Goal: Task Accomplishment & Management: Complete application form

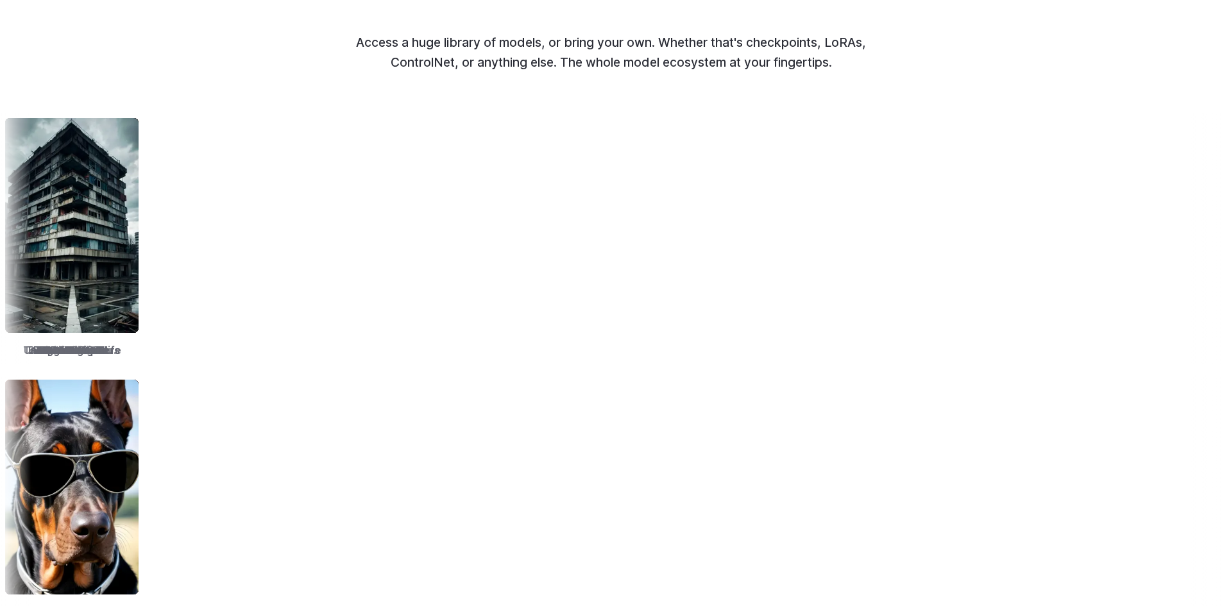
scroll to position [1668, 0]
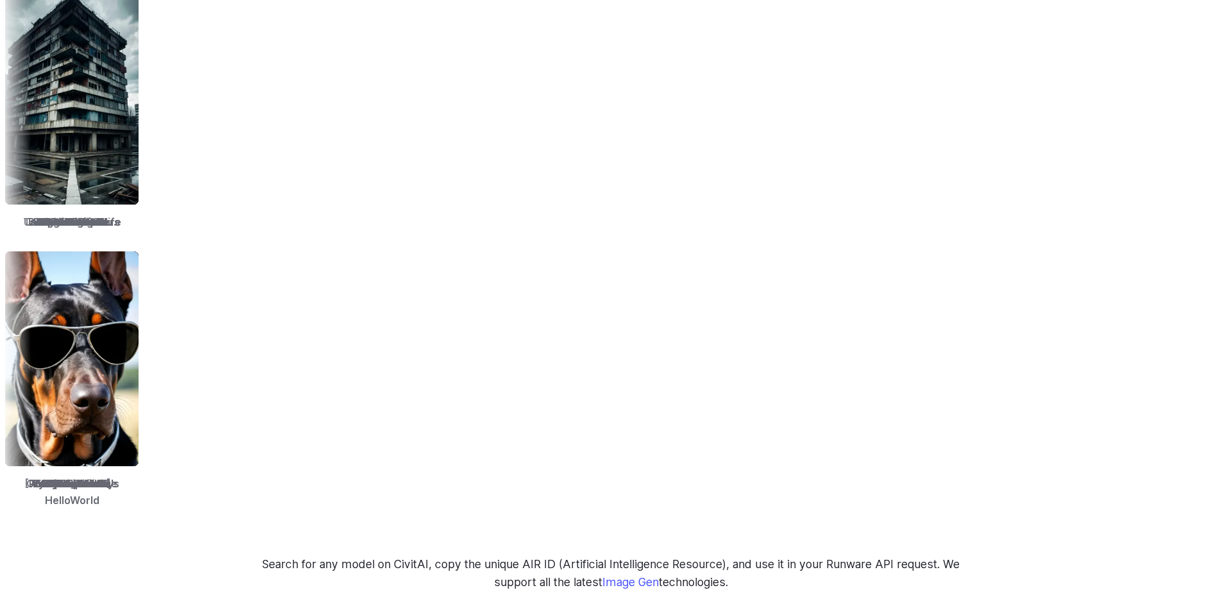
click at [1157, 339] on img at bounding box center [1223, 359] width 133 height 215
click at [1157, 354] on img at bounding box center [1223, 359] width 133 height 215
click at [1152, 483] on div "ToonYou" at bounding box center [1224, 380] width 144 height 268
click at [1200, 483] on span "ToonYou" at bounding box center [1222, 485] width 44 height 17
click at [1204, 484] on span "ToonYou" at bounding box center [1226, 485] width 44 height 17
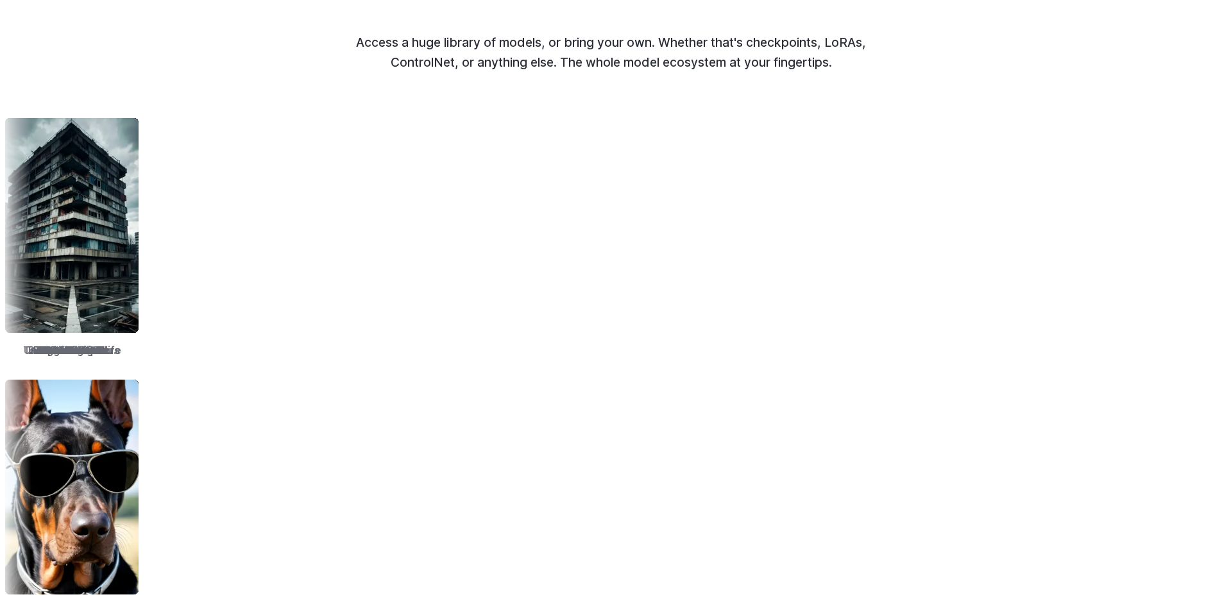
scroll to position [1604, 0]
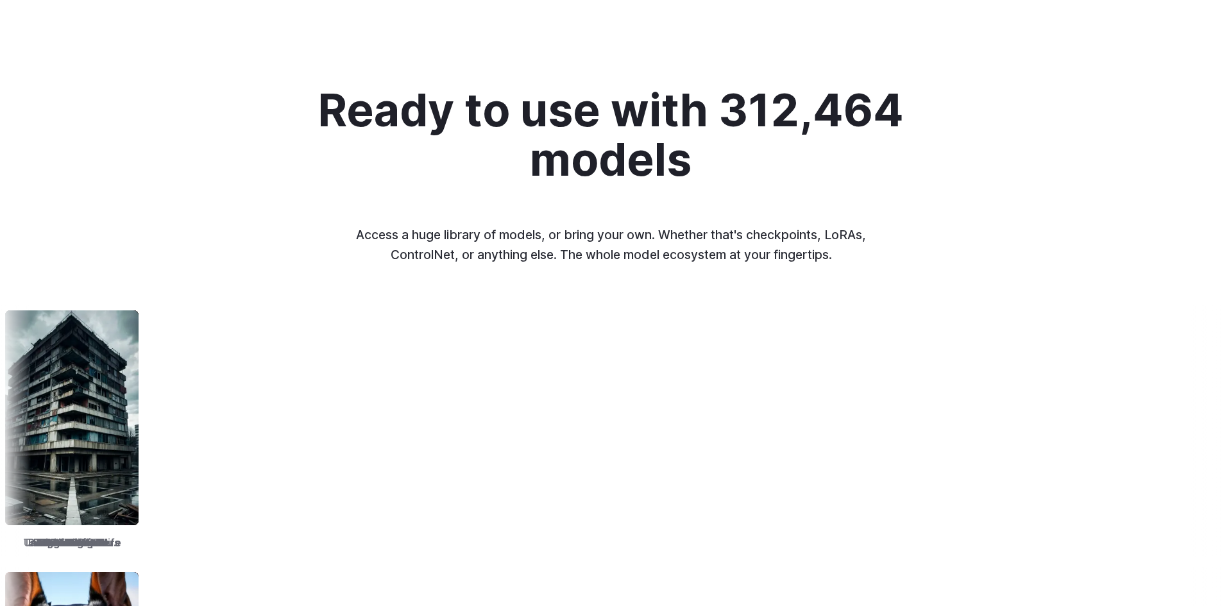
scroll to position [1283, 0]
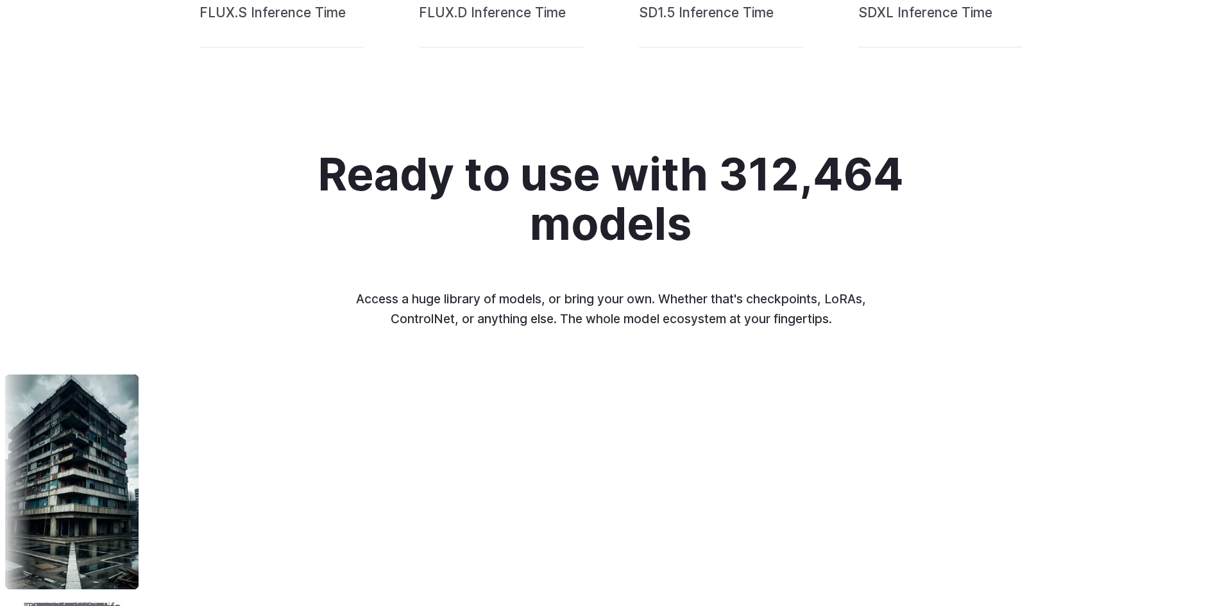
click at [450, 174] on h2 "Ready to use with 312,464 models" at bounding box center [611, 199] width 606 height 98
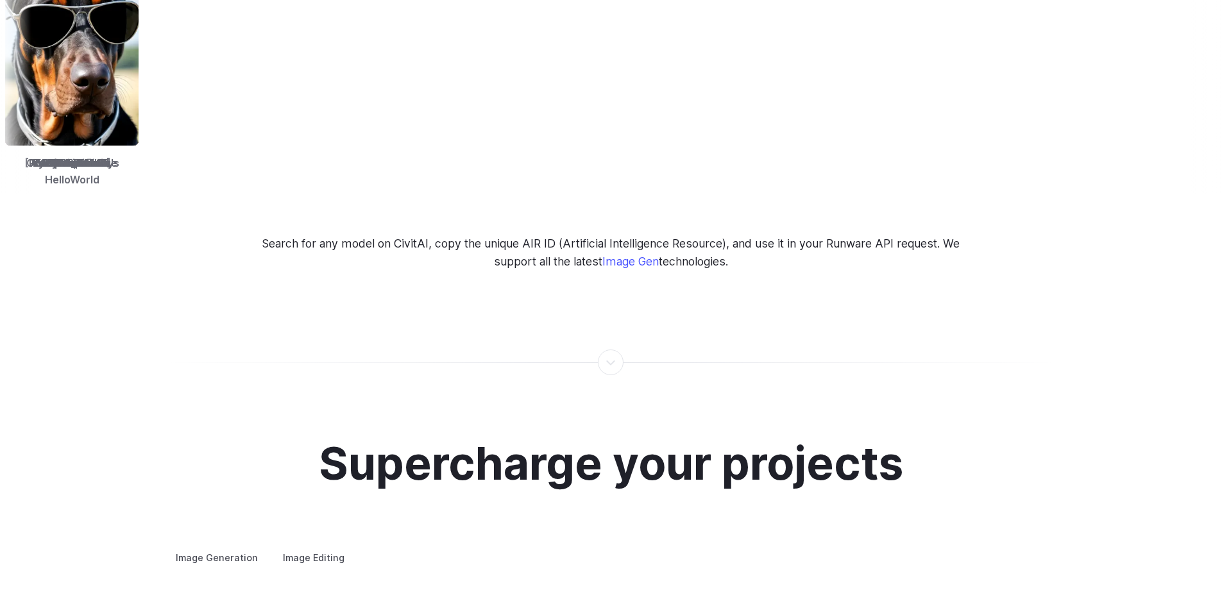
scroll to position [2310, 0]
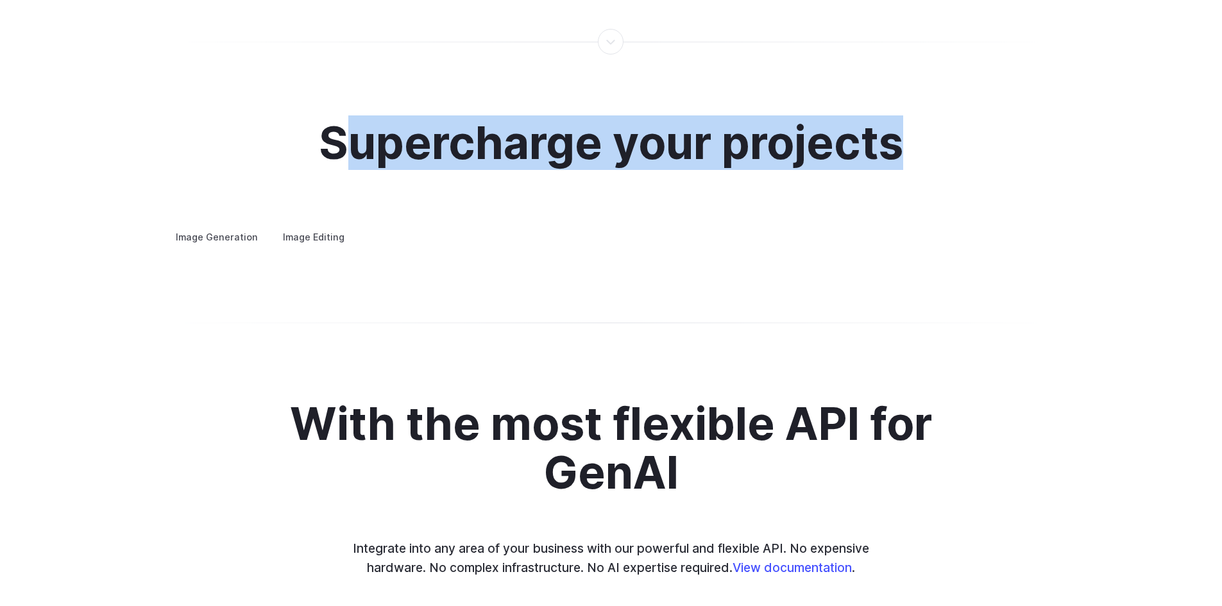
drag, startPoint x: 339, startPoint y: 140, endPoint x: 916, endPoint y: 141, distance: 577.4
click at [916, 141] on div "Supercharge your projects Image Generation Image Editing Custom avatars Create …" at bounding box center [611, 182] width 893 height 127
click at [529, 153] on h2 "Supercharge your projects" at bounding box center [611, 143] width 584 height 49
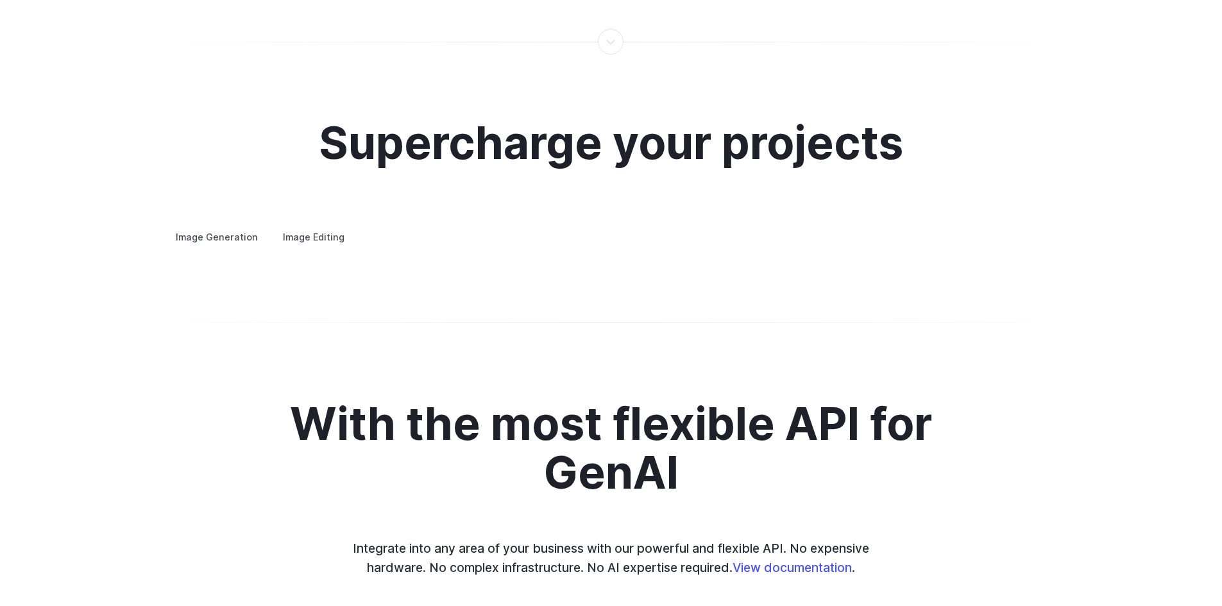
click at [0, 0] on h3 "Creative styling" at bounding box center [0, 0] width 0 height 0
click at [312, 226] on label "Image Editing" at bounding box center [313, 237] width 83 height 22
click at [214, 226] on label "Image Generation" at bounding box center [217, 237] width 104 height 22
click at [0, 0] on h3 "Concept design" at bounding box center [0, 0] width 0 height 0
click at [0, 0] on h3 "Product design" at bounding box center [0, 0] width 0 height 0
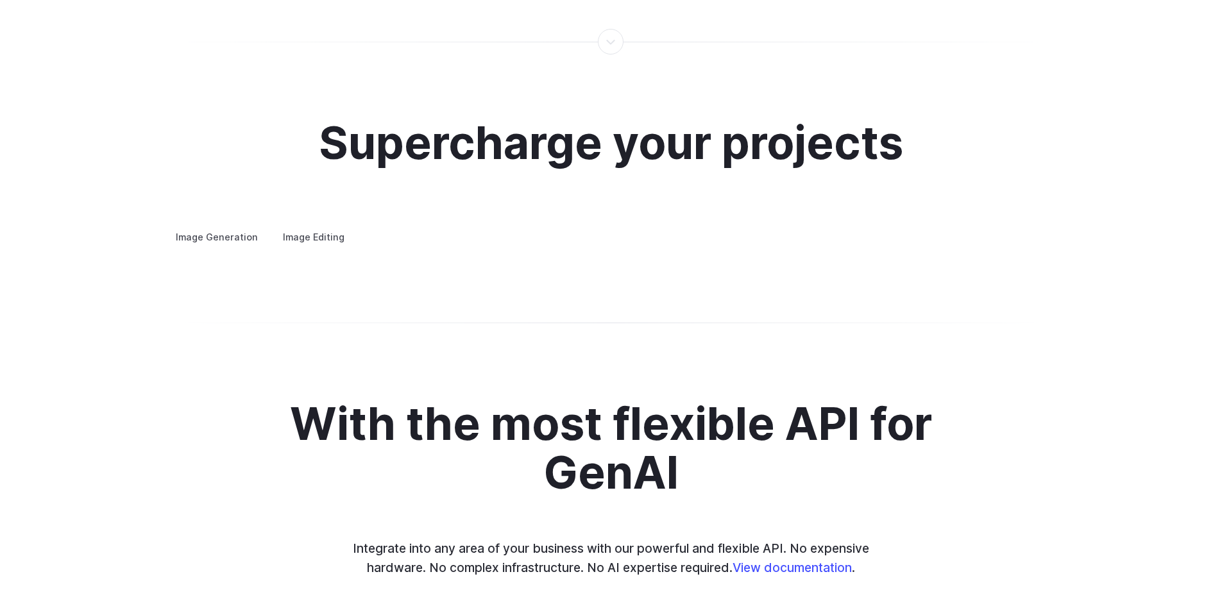
click at [0, 0] on h3 "Personalized assets" at bounding box center [0, 0] width 0 height 0
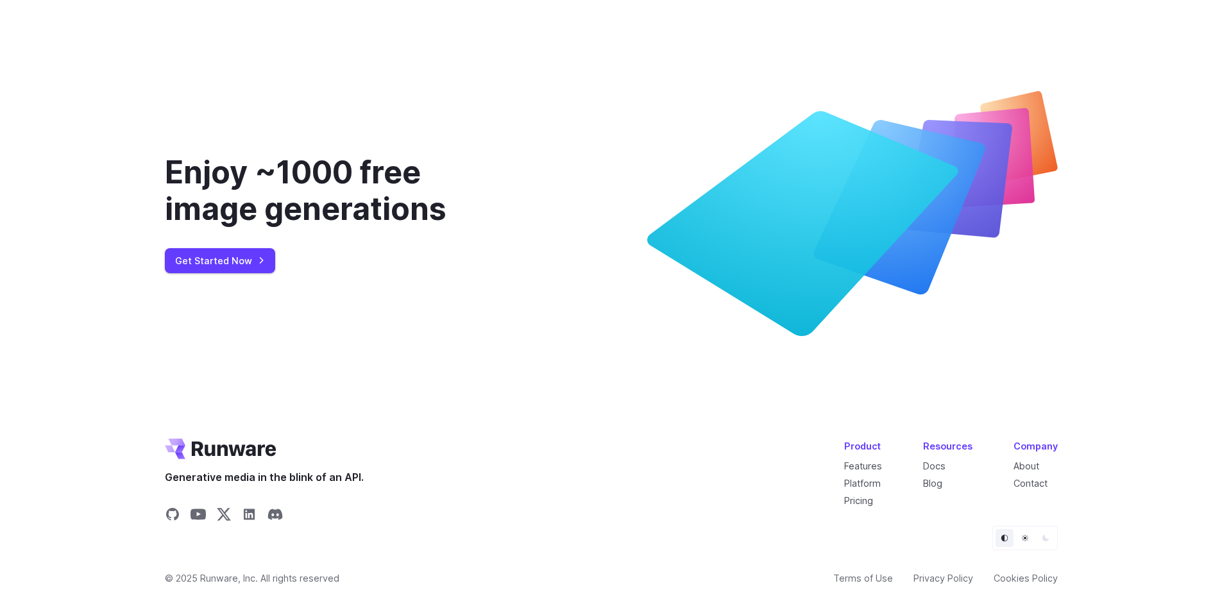
scroll to position [4801, 0]
click at [222, 245] on div "Enjoy ~1000 free image generations Get Started Now" at bounding box center [339, 213] width 349 height 245
click at [215, 266] on link "Get Started Now" at bounding box center [220, 260] width 110 height 25
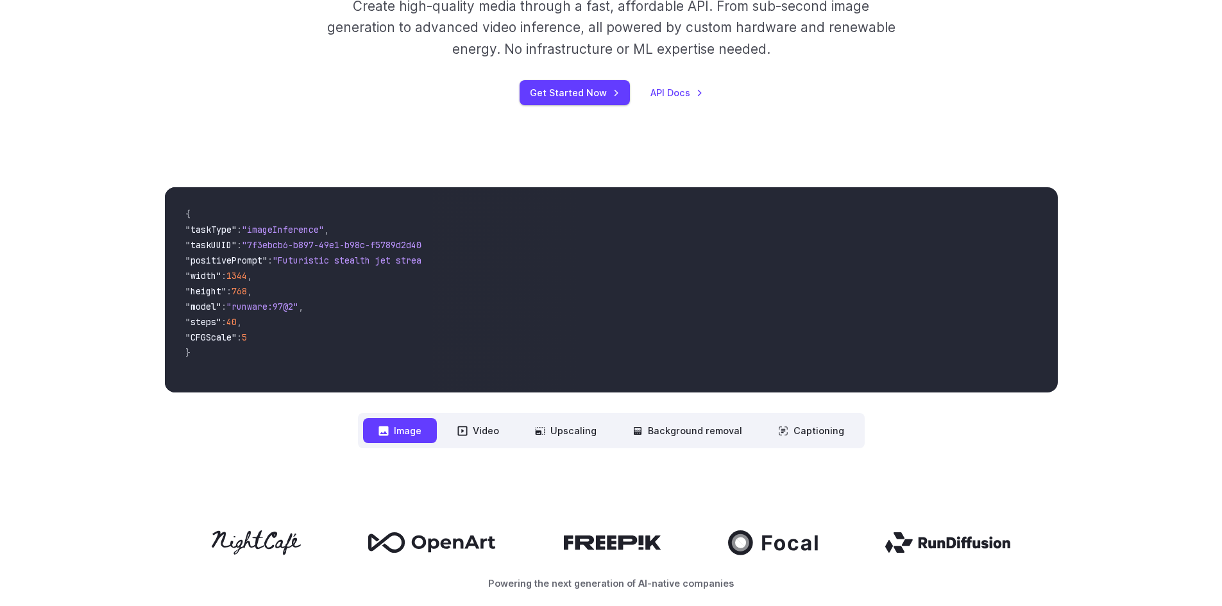
scroll to position [0, 0]
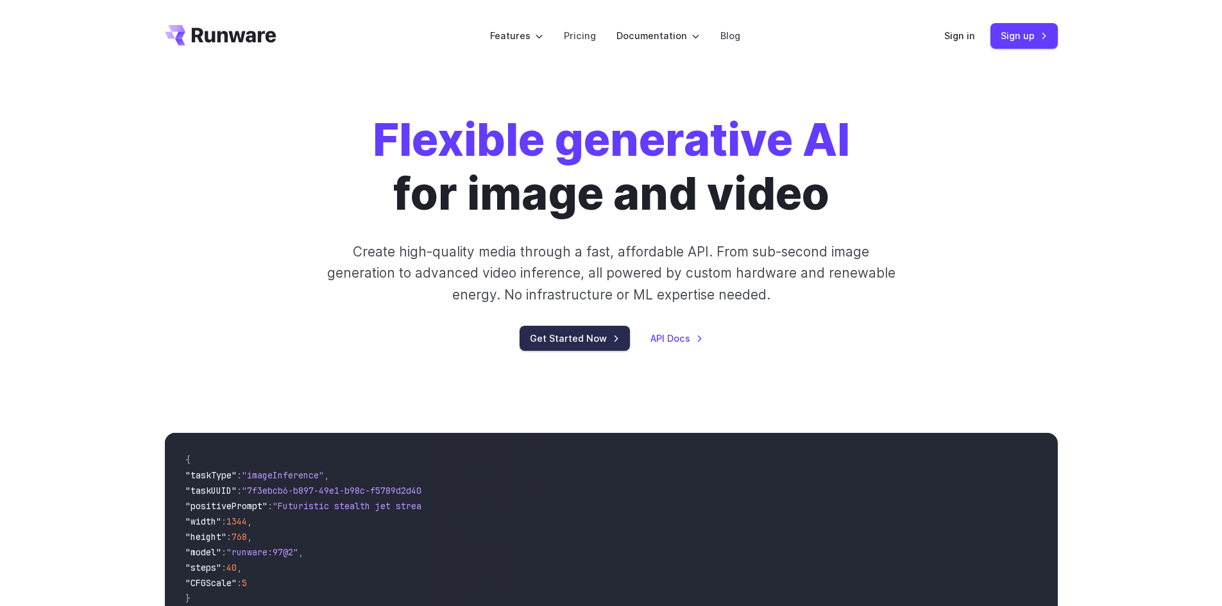
click at [555, 341] on link "Get Started Now" at bounding box center [575, 338] width 110 height 25
click at [965, 35] on link "Sign in" at bounding box center [959, 35] width 31 height 15
click at [1047, 31] on link "Sign up" at bounding box center [1024, 35] width 67 height 25
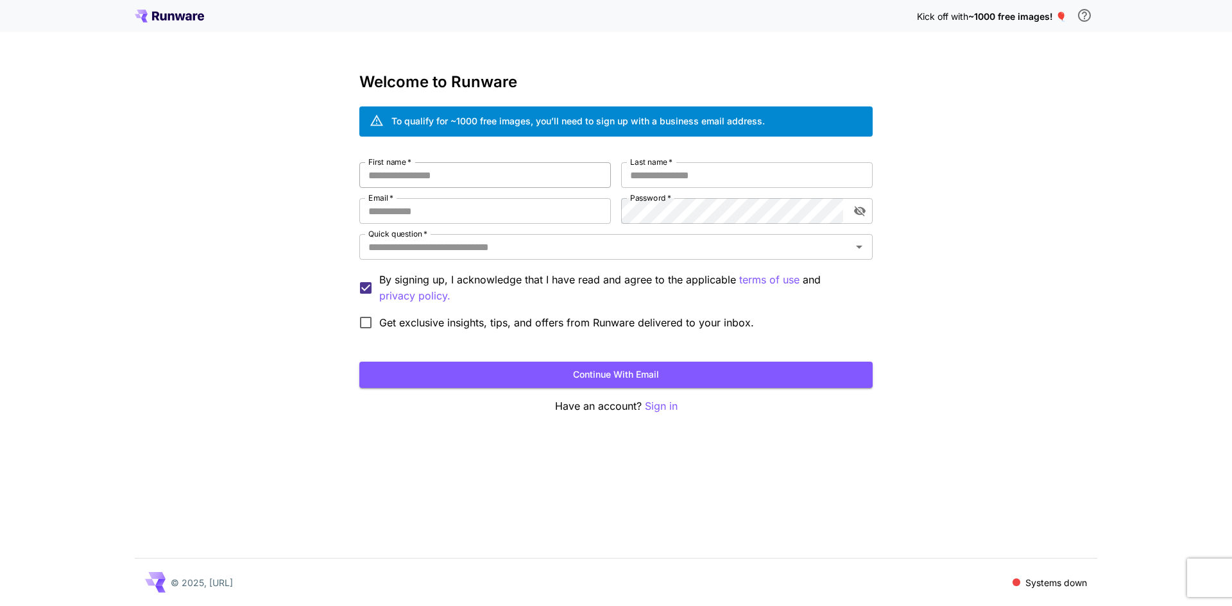
click at [416, 175] on input "First name   *" at bounding box center [485, 175] width 252 height 26
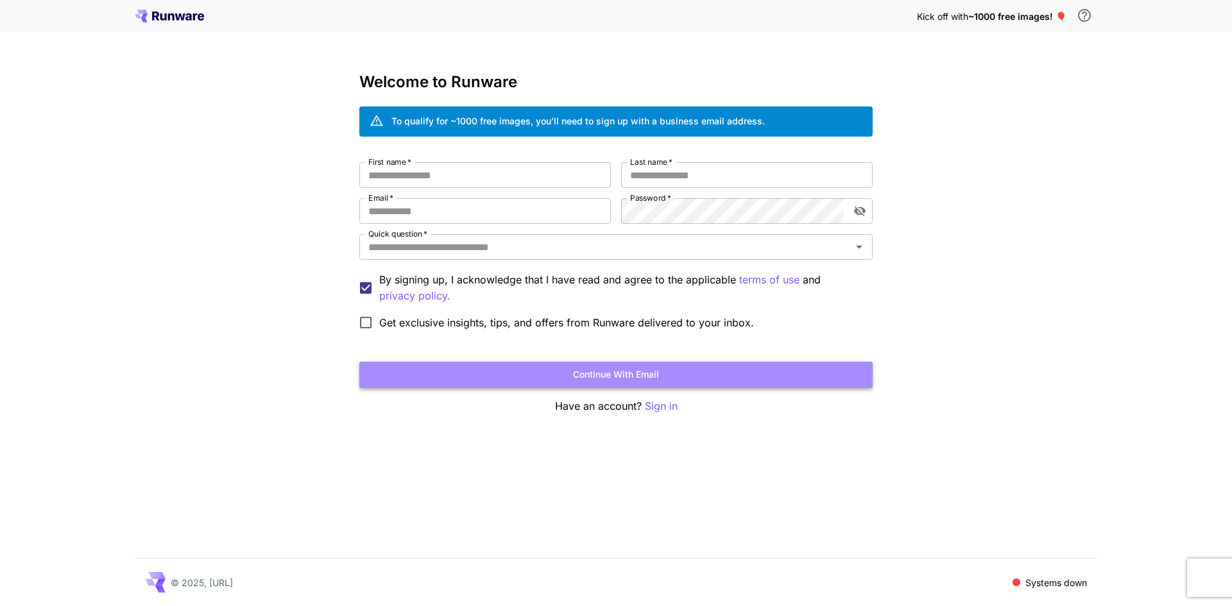
click at [615, 372] on button "Continue with email" at bounding box center [615, 375] width 513 height 26
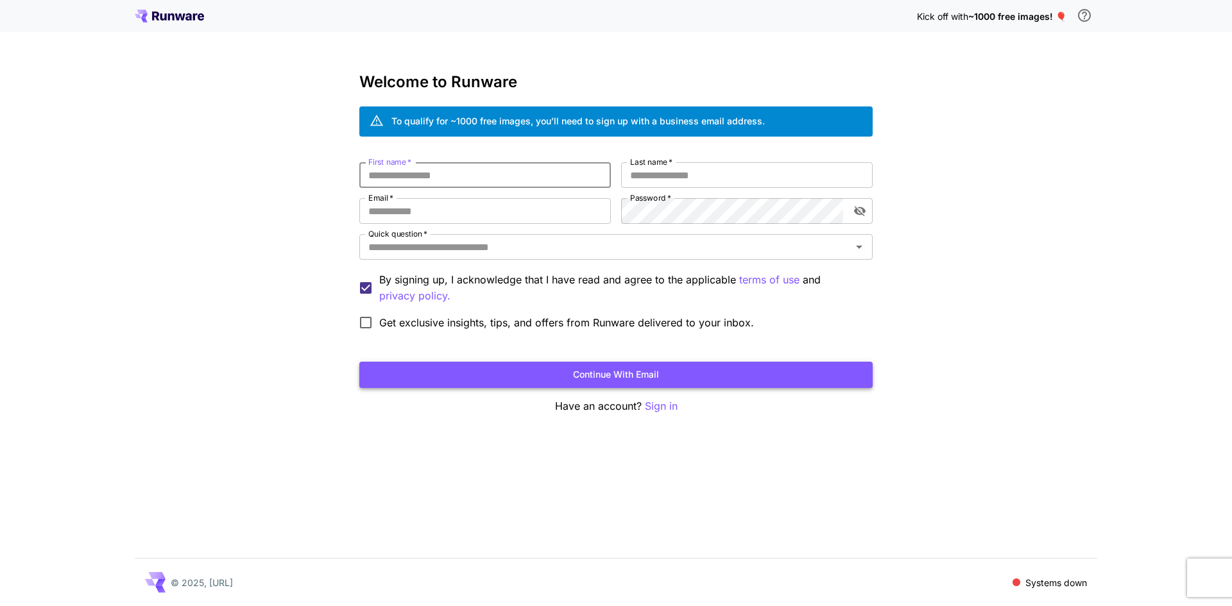
click at [609, 373] on button "Continue with email" at bounding box center [615, 375] width 513 height 26
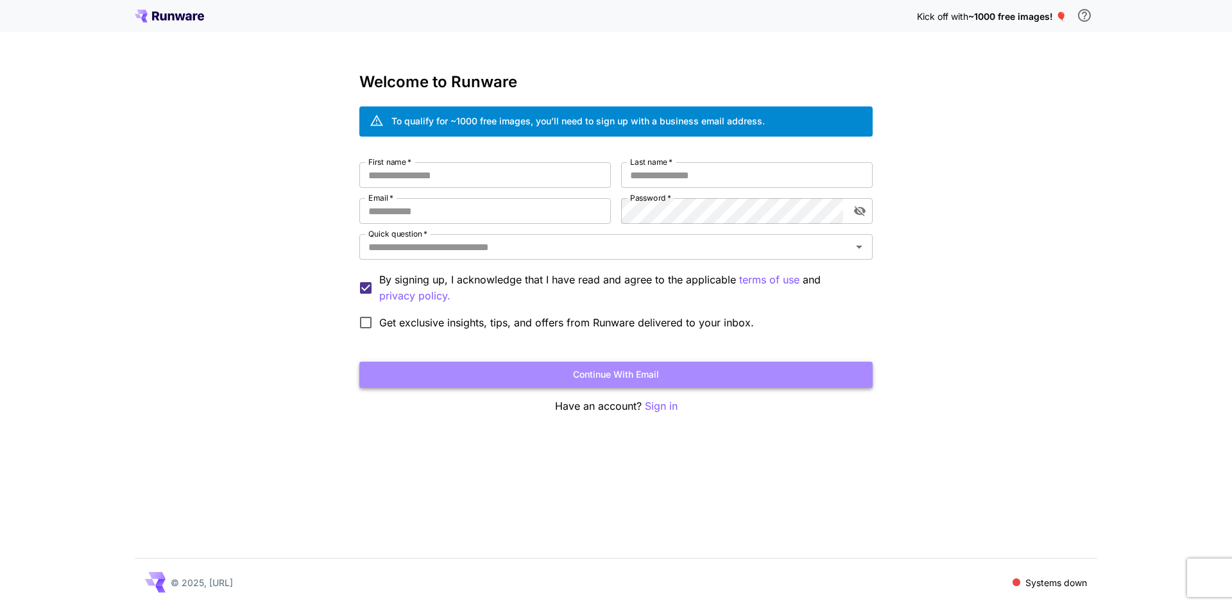
click at [608, 372] on button "Continue with email" at bounding box center [615, 375] width 513 height 26
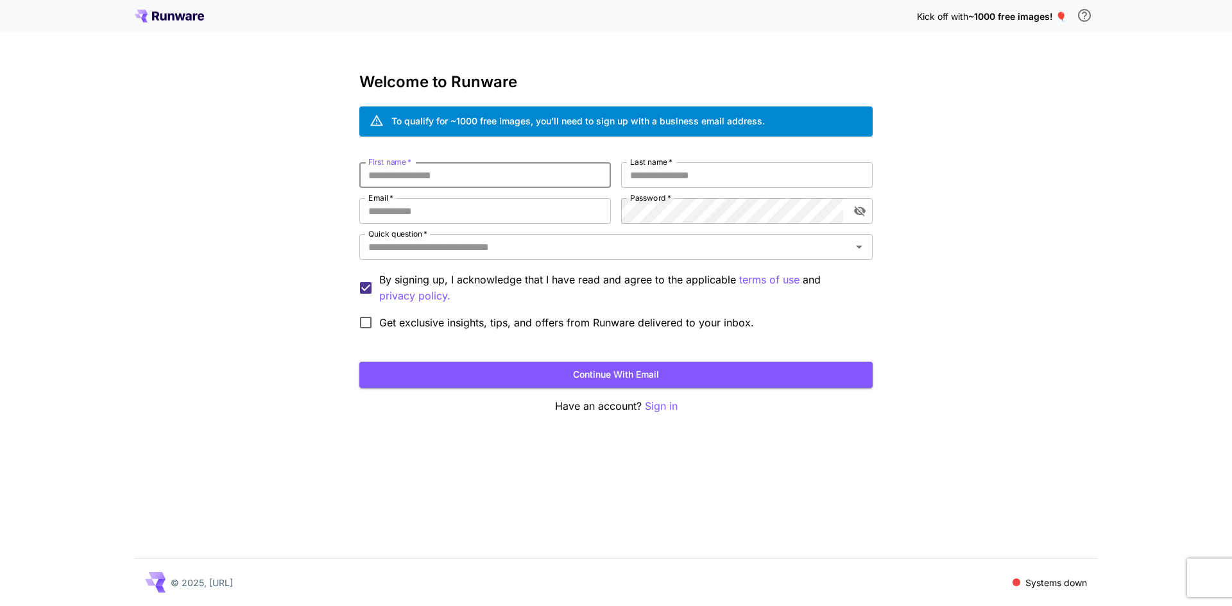
click at [402, 177] on input "First name   *" at bounding box center [485, 175] width 252 height 26
click at [166, 15] on icon at bounding box center [163, 16] width 6 height 7
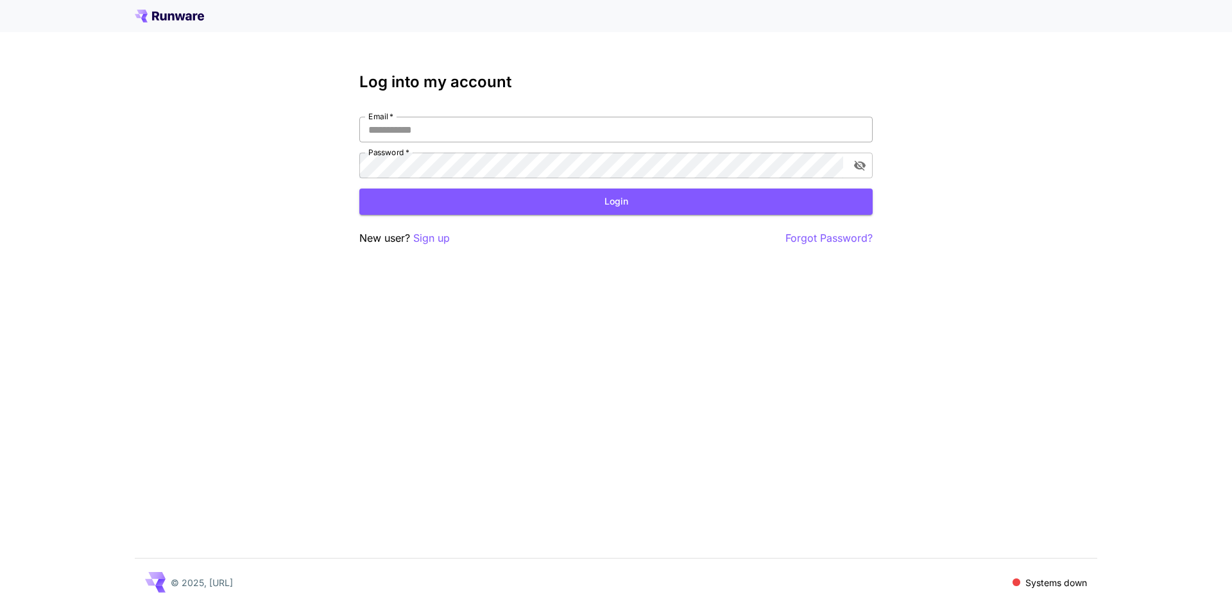
click at [416, 130] on input "Email   *" at bounding box center [615, 130] width 513 height 26
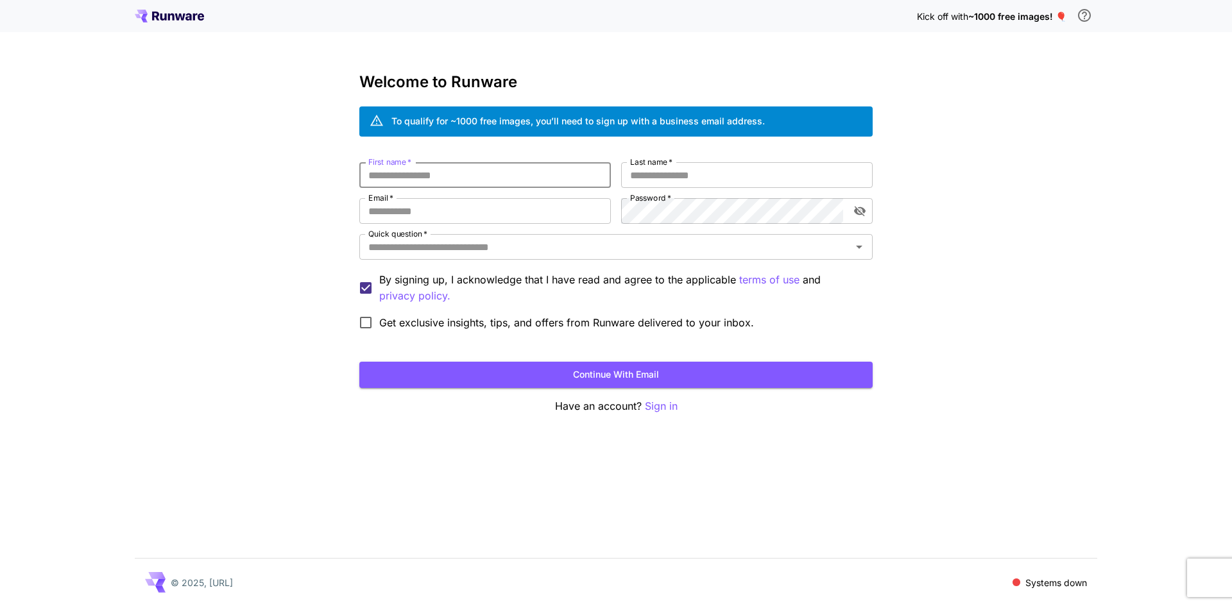
click at [386, 177] on input "First name   *" at bounding box center [485, 175] width 252 height 26
click at [383, 207] on input "Email   *" at bounding box center [485, 211] width 252 height 26
type input "**********"
click at [375, 173] on input "First name   *" at bounding box center [485, 175] width 252 height 26
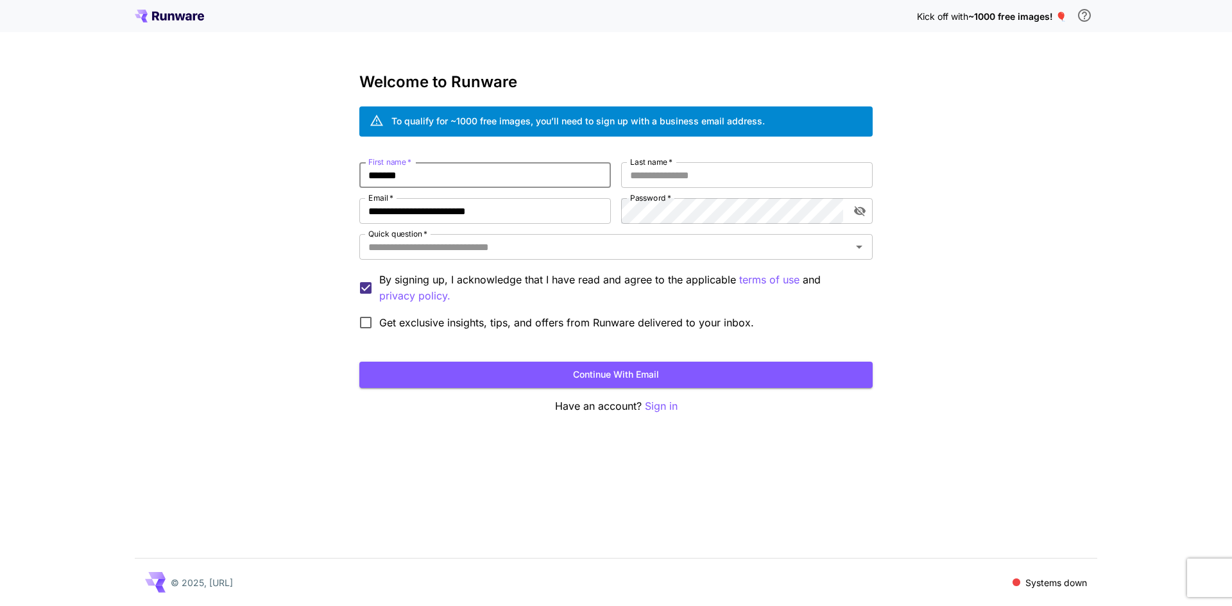
type input "*******"
type input "*"
click at [862, 215] on icon "toggle password visibility" at bounding box center [859, 211] width 13 height 13
click at [863, 213] on icon "toggle password visibility" at bounding box center [860, 211] width 12 height 8
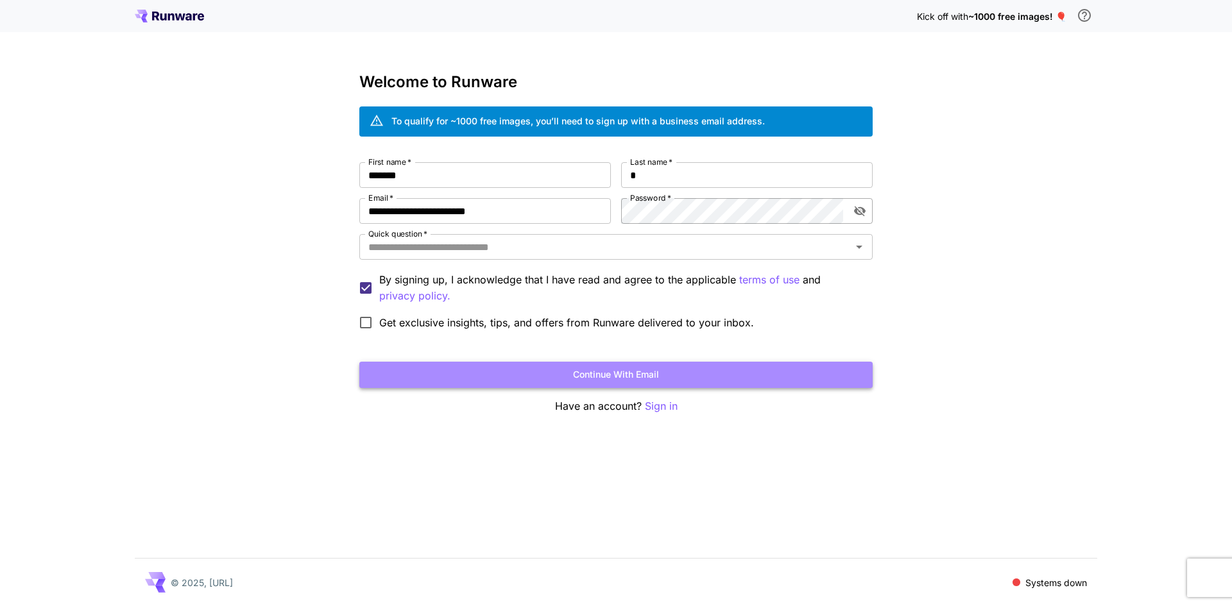
click at [617, 375] on button "Continue with email" at bounding box center [615, 375] width 513 height 26
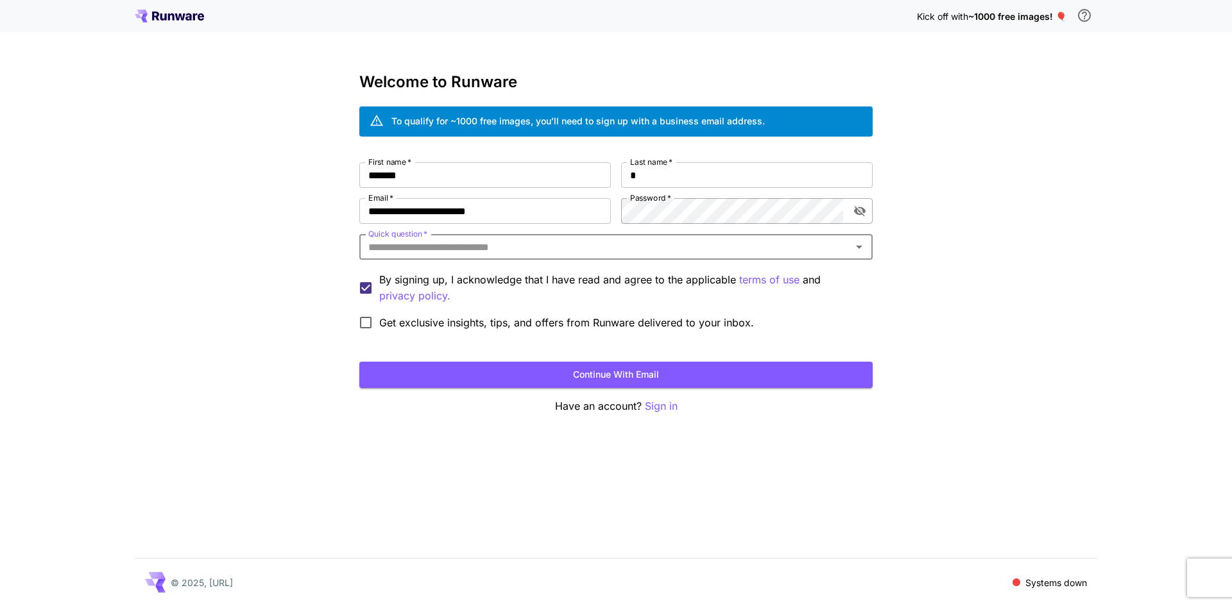
click at [416, 246] on input "Quick question   *" at bounding box center [605, 247] width 484 height 18
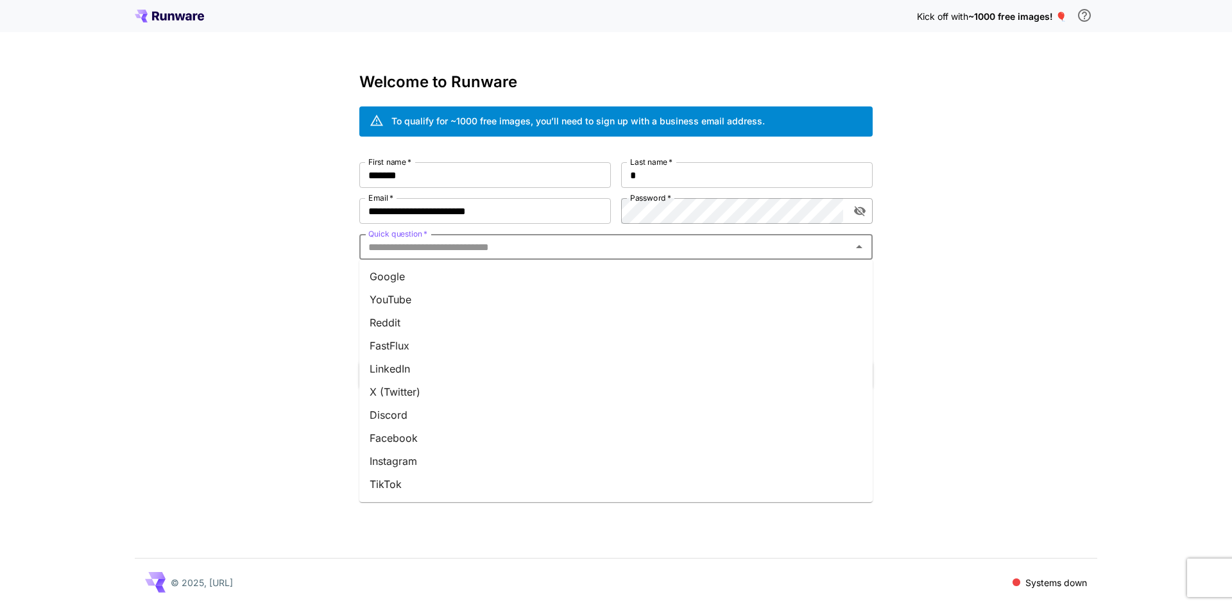
click at [405, 282] on li "Google" at bounding box center [615, 276] width 513 height 23
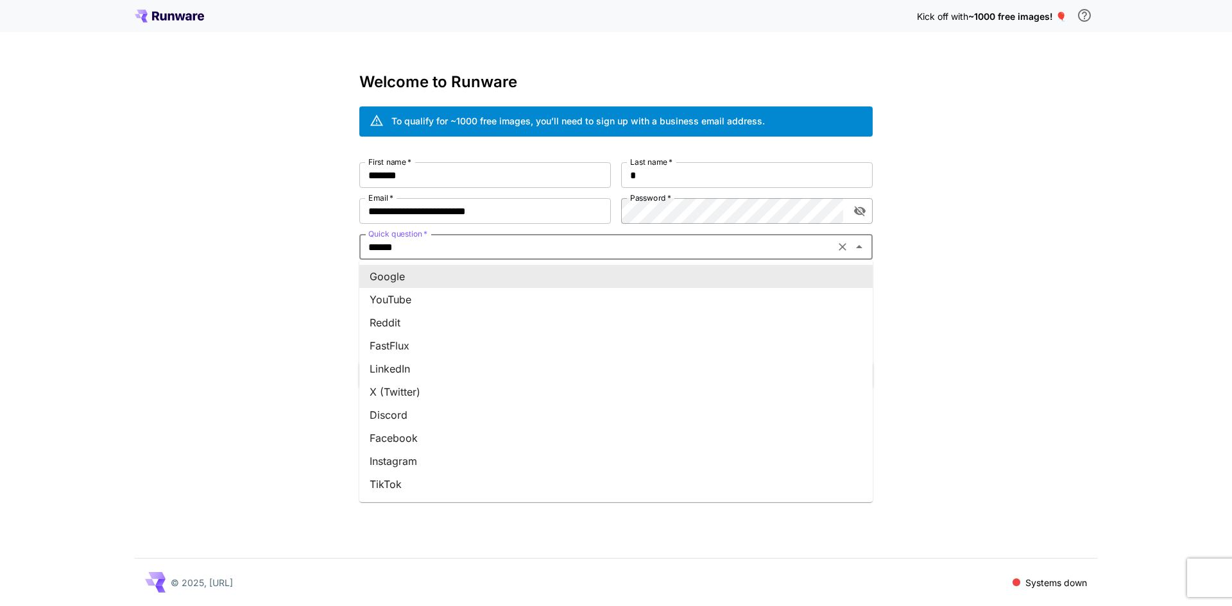
click at [423, 247] on input "******" at bounding box center [597, 247] width 468 height 18
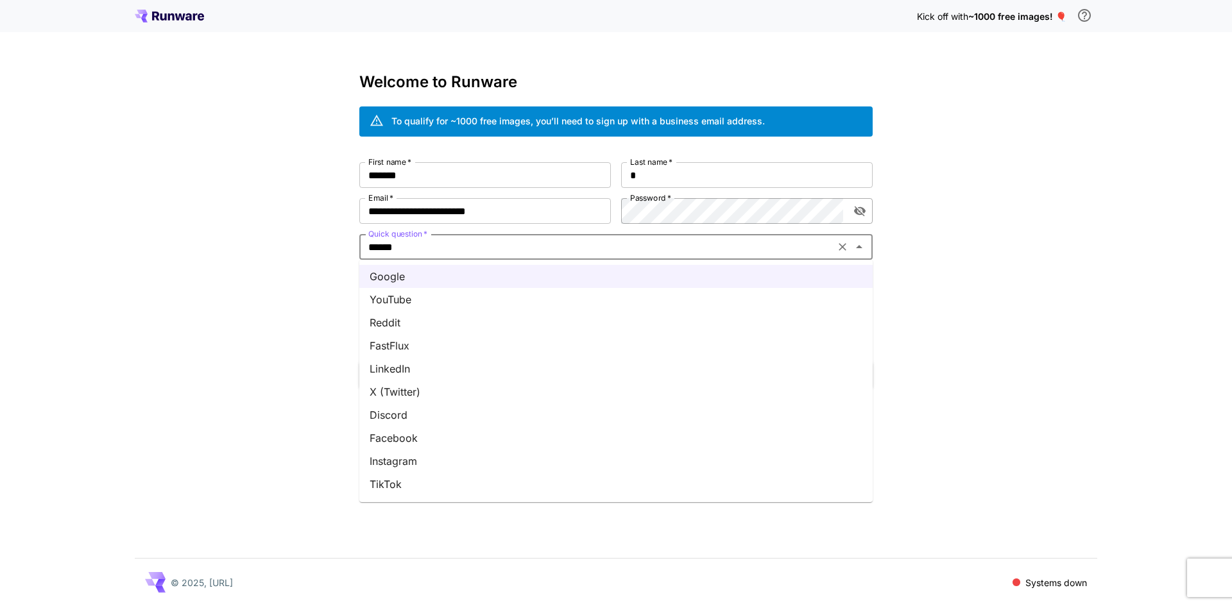
click at [404, 300] on li "YouTube" at bounding box center [615, 299] width 513 height 23
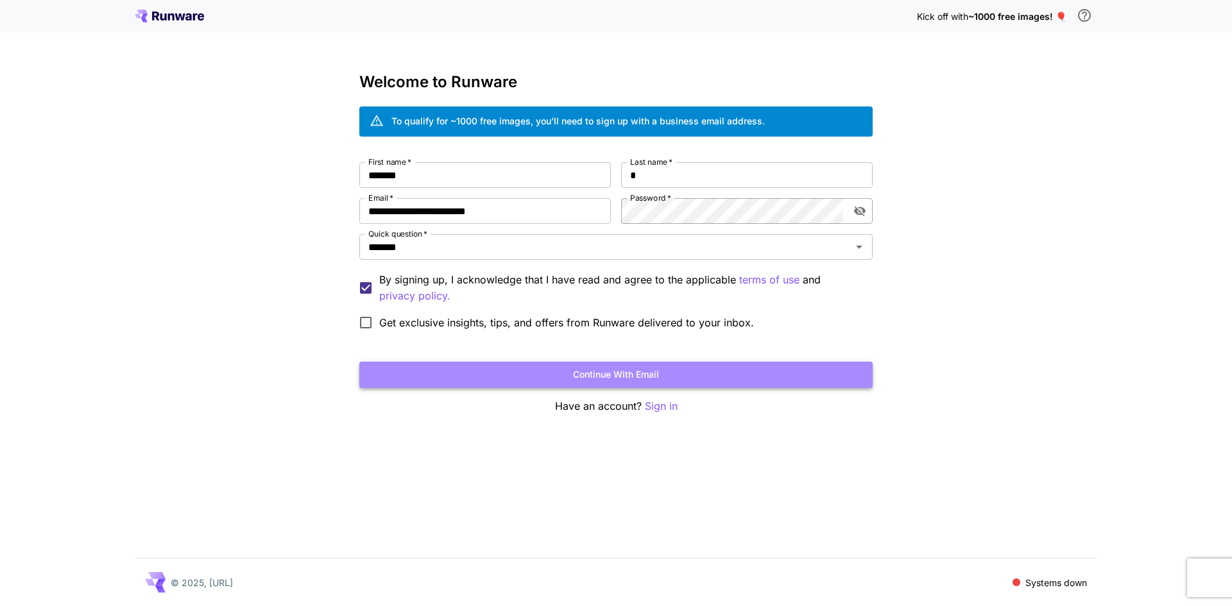
click at [606, 384] on button "Continue with email" at bounding box center [615, 375] width 513 height 26
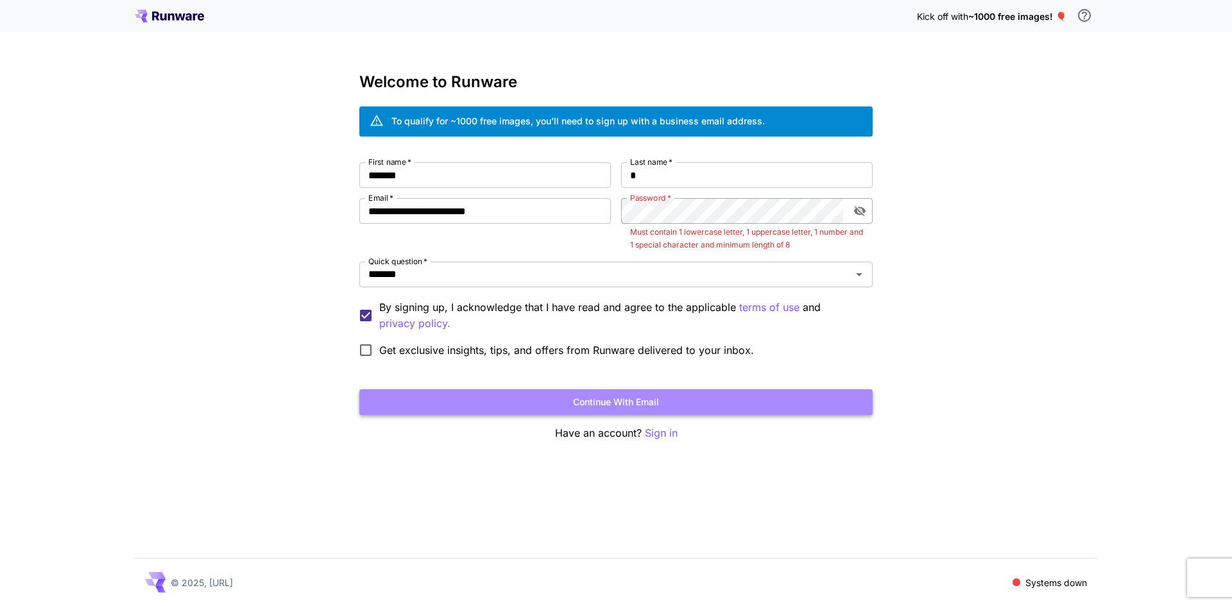
click at [588, 399] on button "Continue with email" at bounding box center [615, 402] width 513 height 26
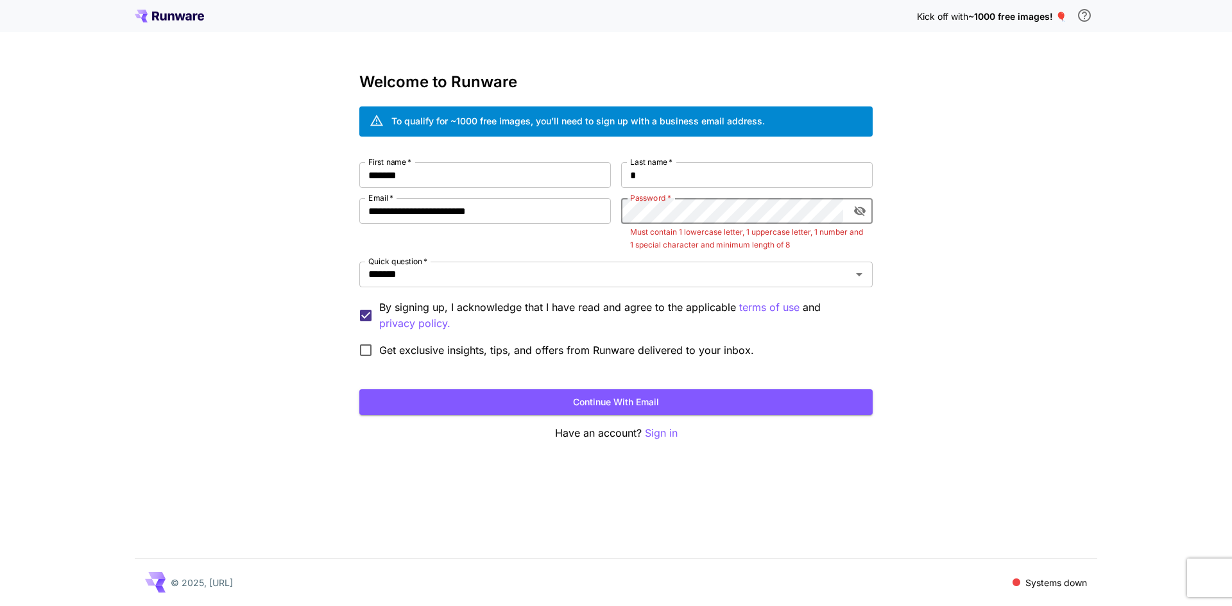
click at [864, 218] on button "toggle password visibility" at bounding box center [859, 211] width 23 height 23
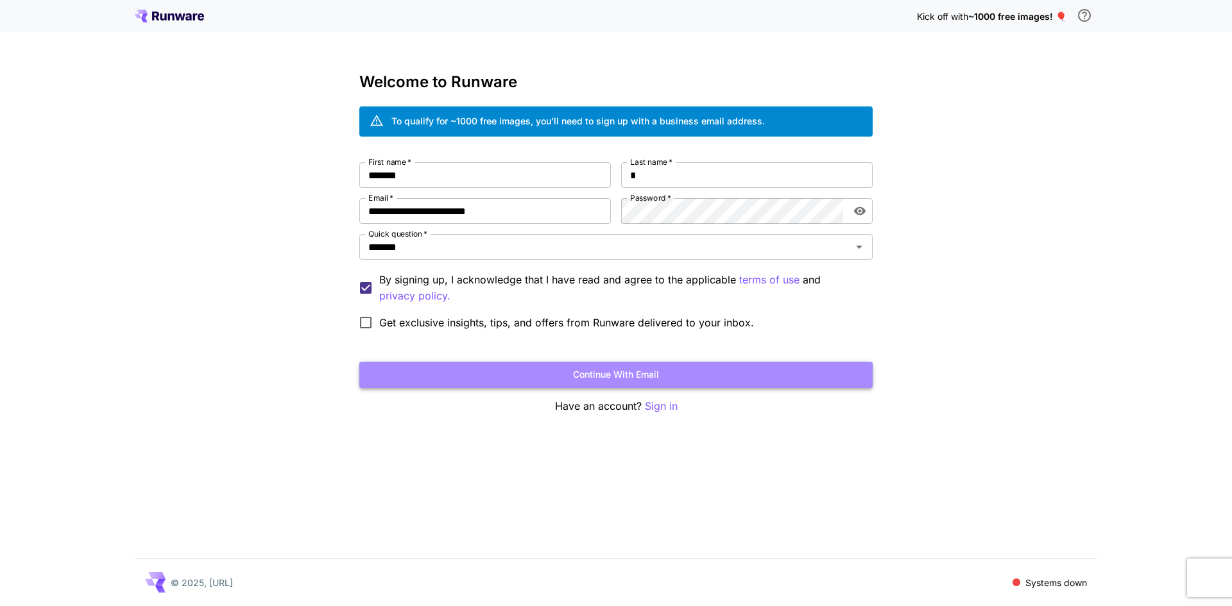
click at [611, 373] on button "Continue with email" at bounding box center [615, 375] width 513 height 26
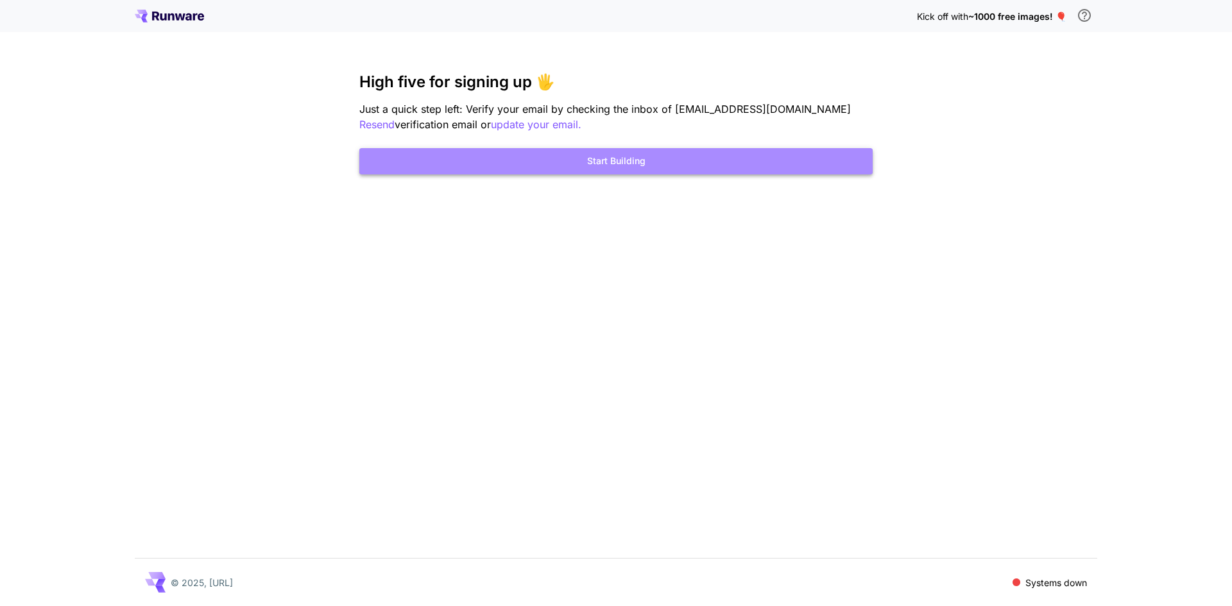
click at [621, 160] on button "Start Building" at bounding box center [615, 161] width 513 height 26
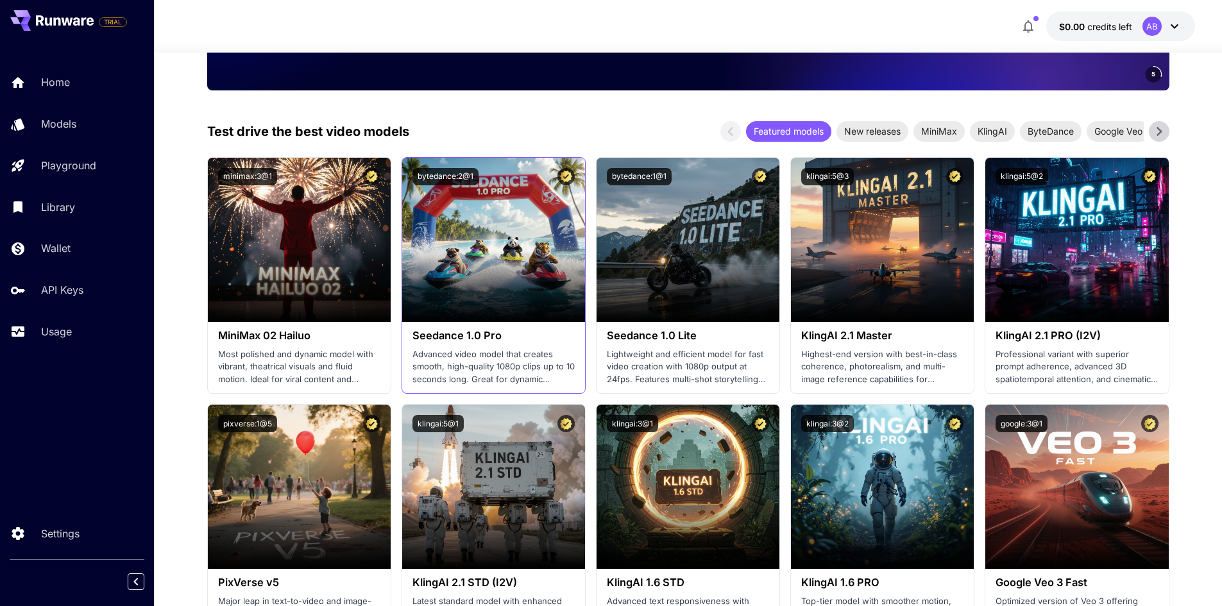
scroll to position [449, 0]
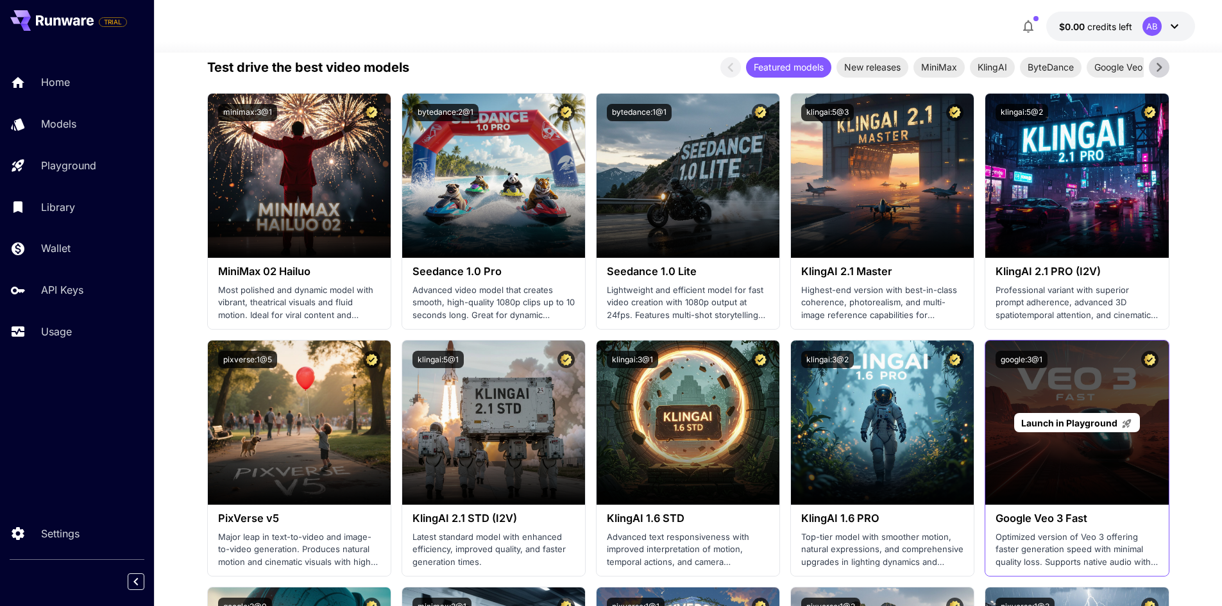
click at [1092, 448] on div "Launch in Playground" at bounding box center [1076, 423] width 183 height 164
click at [1063, 425] on span "Launch in Playground" at bounding box center [1069, 423] width 96 height 11
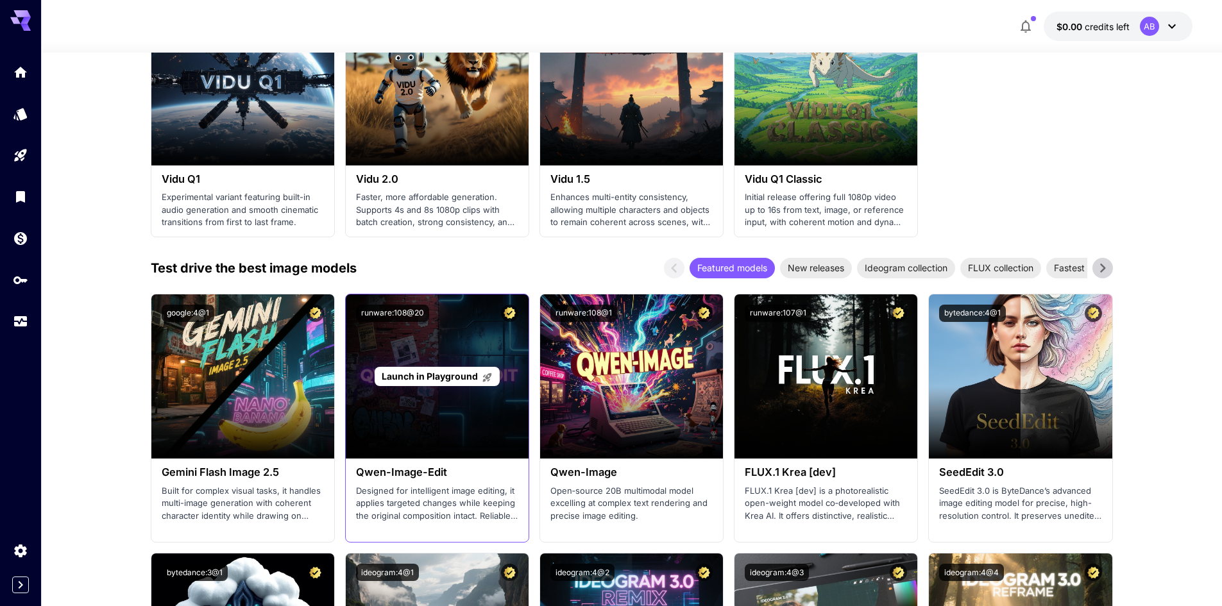
scroll to position [1412, 0]
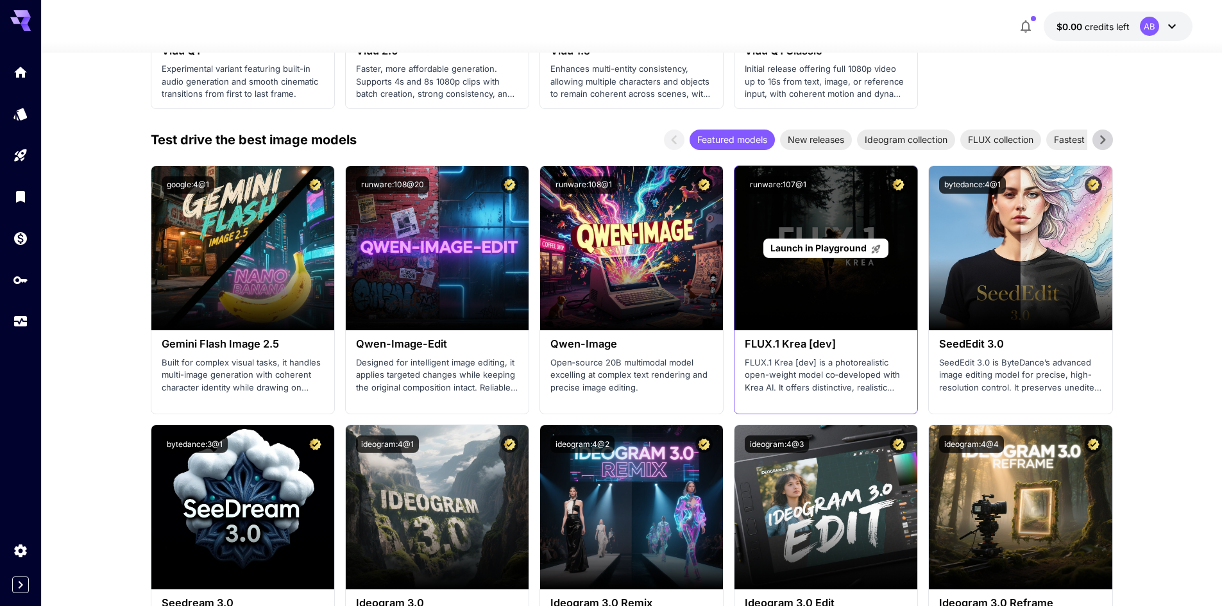
click at [787, 265] on div "Launch in Playground" at bounding box center [826, 248] width 183 height 164
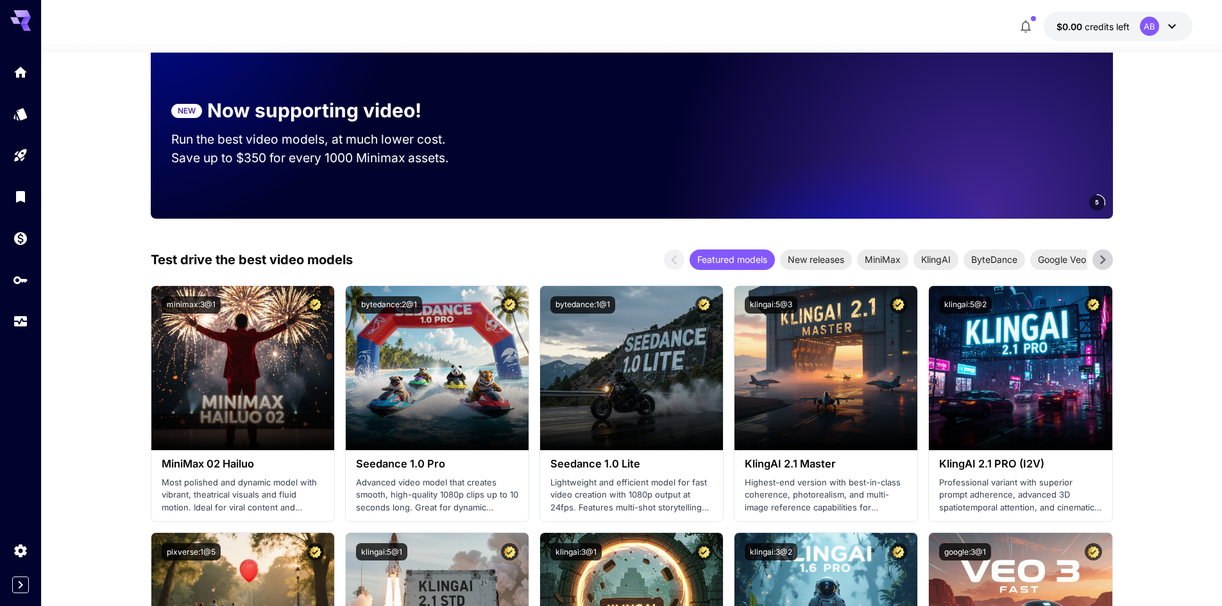
scroll to position [385, 0]
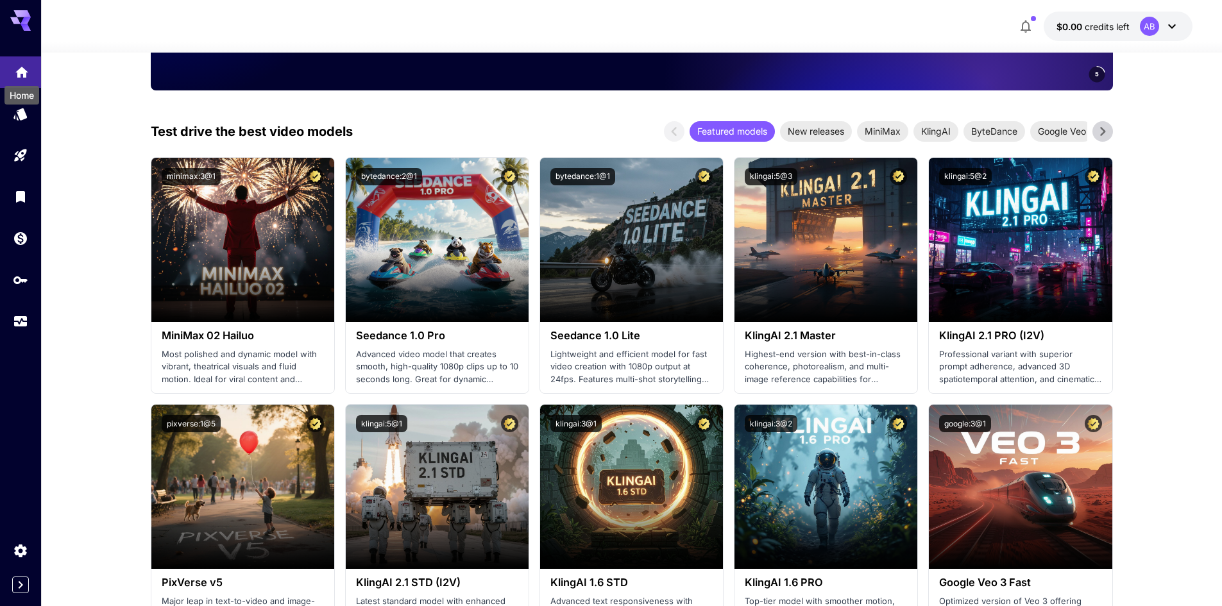
click at [24, 71] on icon "Home" at bounding box center [21, 68] width 13 height 11
click at [22, 75] on icon "Home" at bounding box center [21, 68] width 15 height 15
